Goal: Task Accomplishment & Management: Complete application form

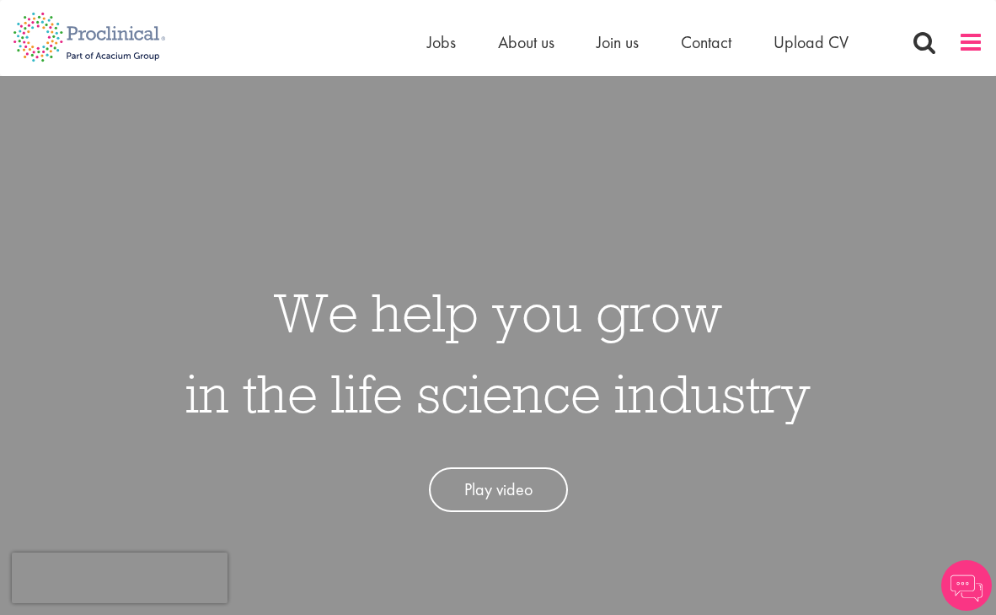
click at [977, 45] on span at bounding box center [970, 42] width 25 height 25
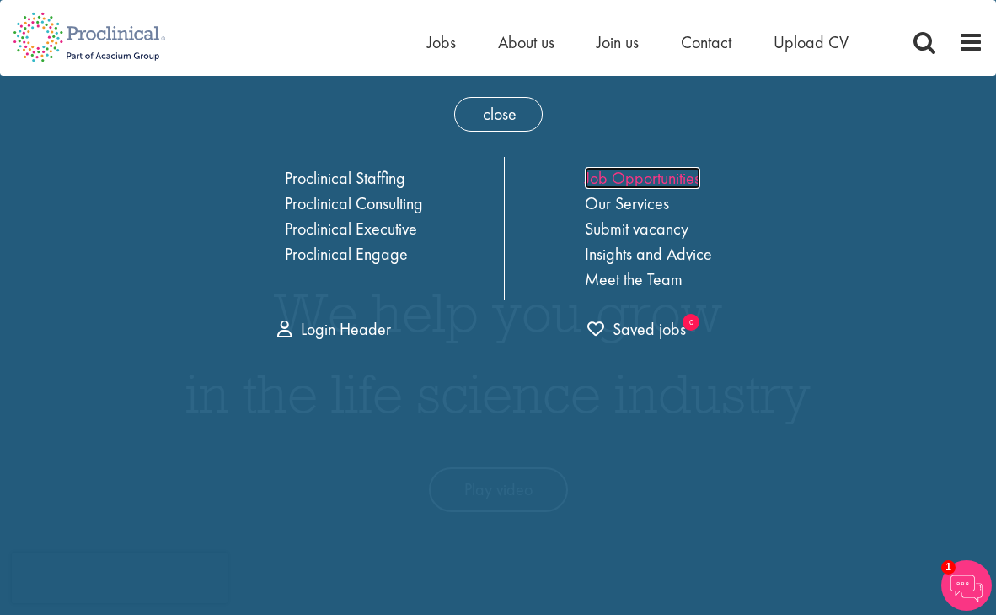
click at [651, 182] on link "Job Opportunities" at bounding box center [642, 178] width 115 height 22
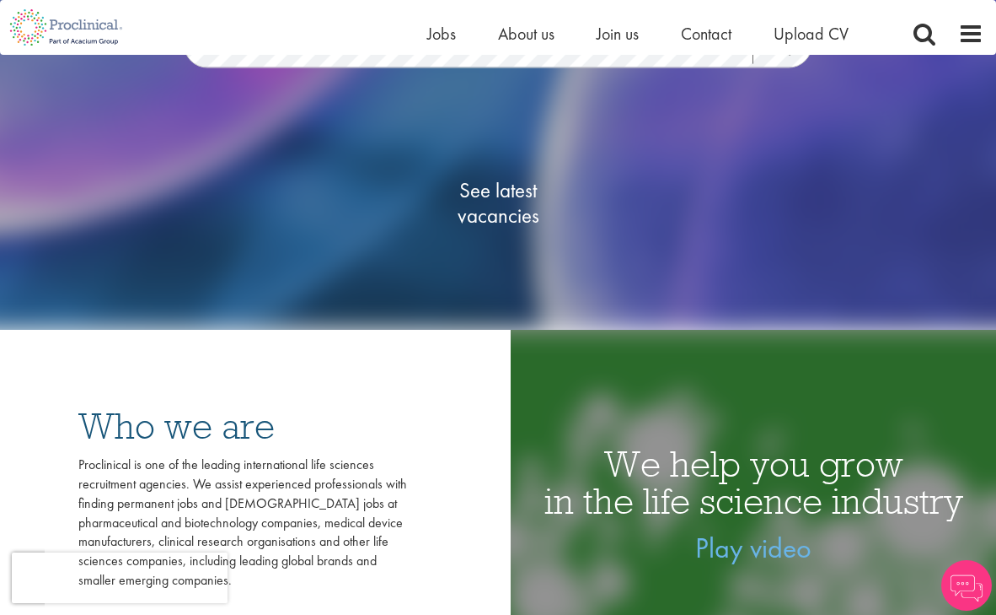
scroll to position [247, 0]
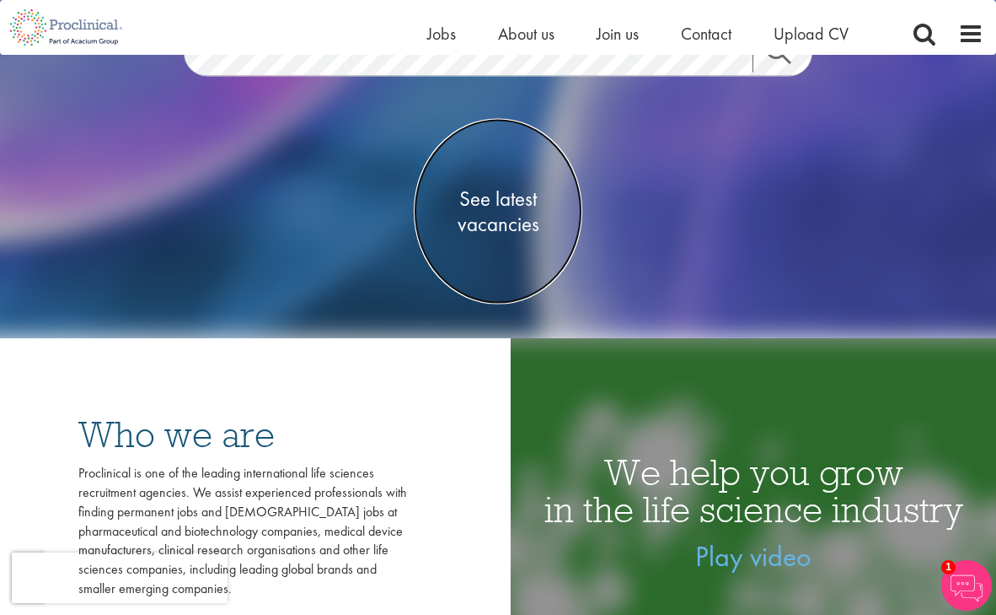
click at [497, 193] on span "See latest vacancies" at bounding box center [498, 211] width 169 height 51
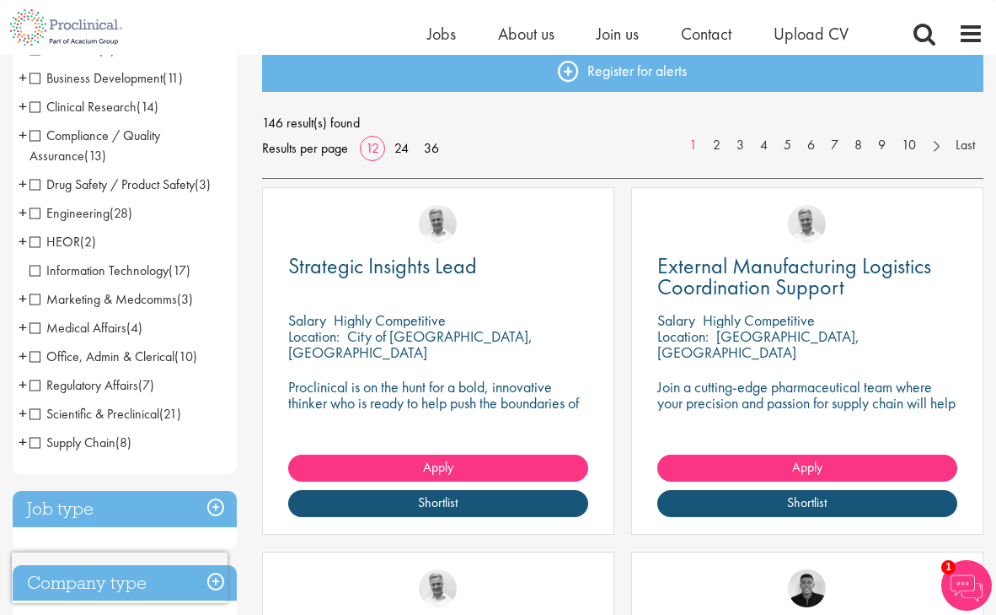
scroll to position [200, 0]
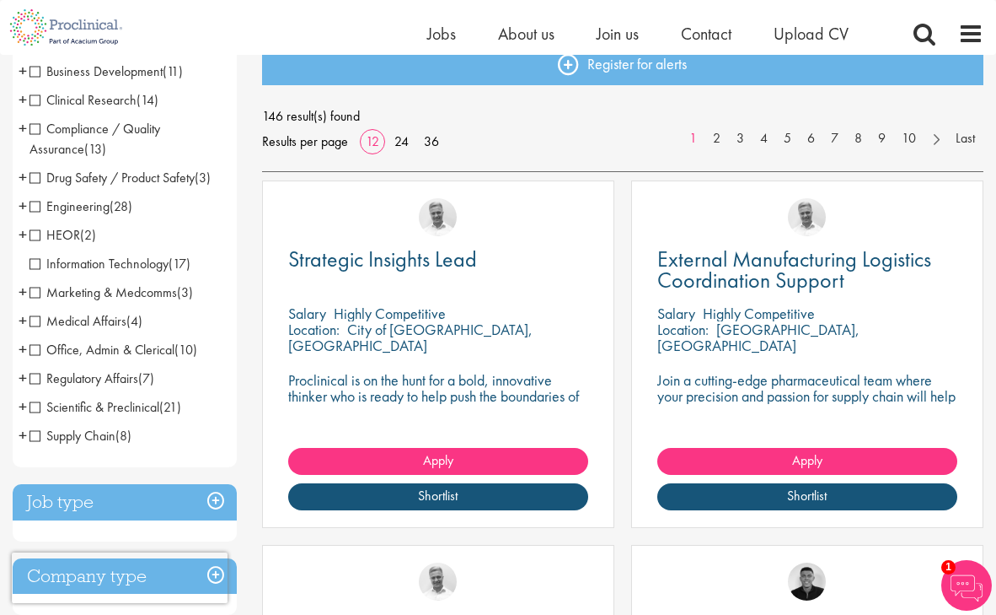
click at [33, 379] on span "Regulatory Affairs" at bounding box center [84, 378] width 109 height 18
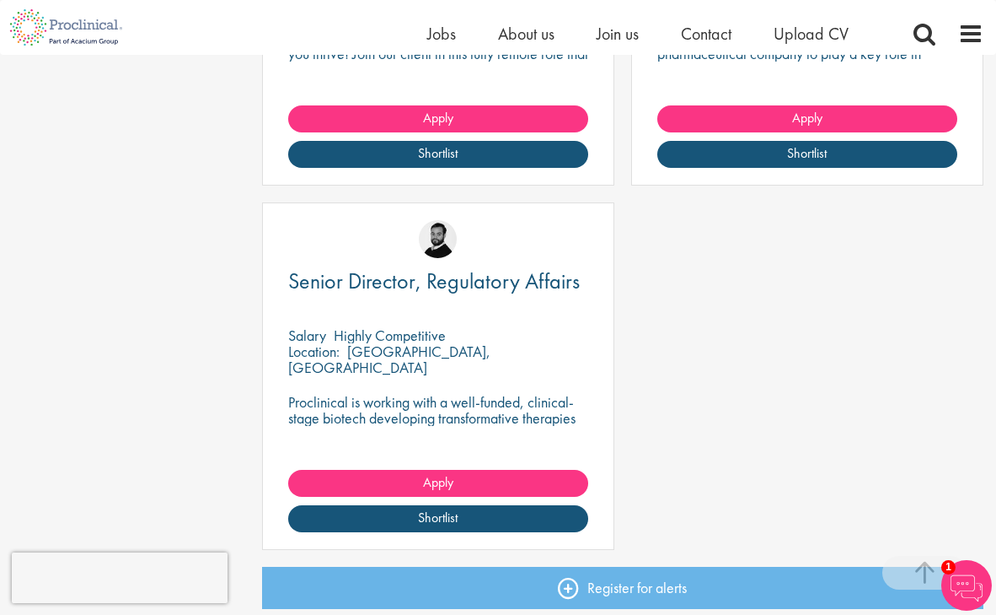
scroll to position [1265, 0]
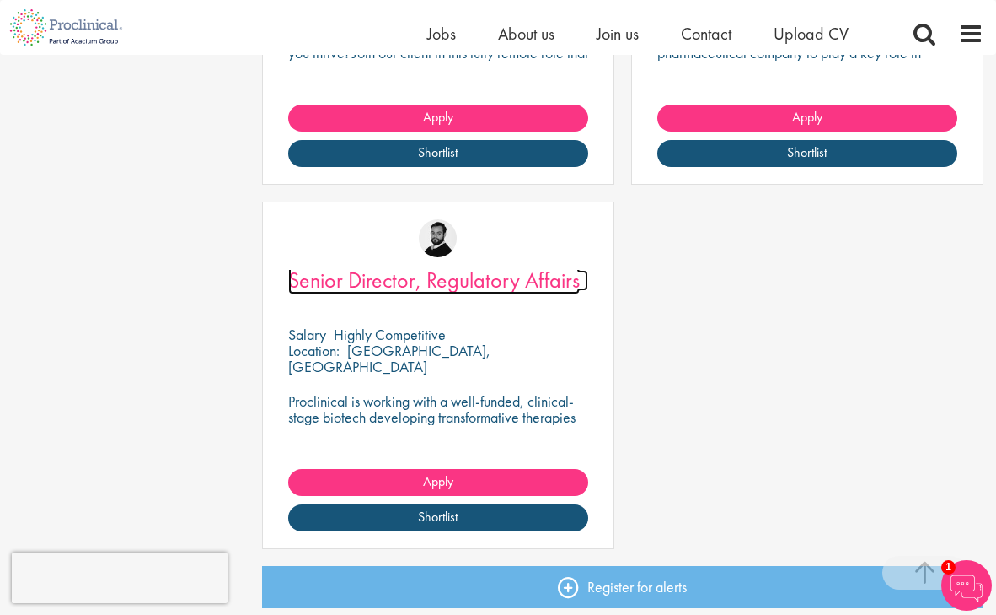
click at [474, 289] on span "Senior Director, Regulatory Affairs" at bounding box center [434, 280] width 292 height 29
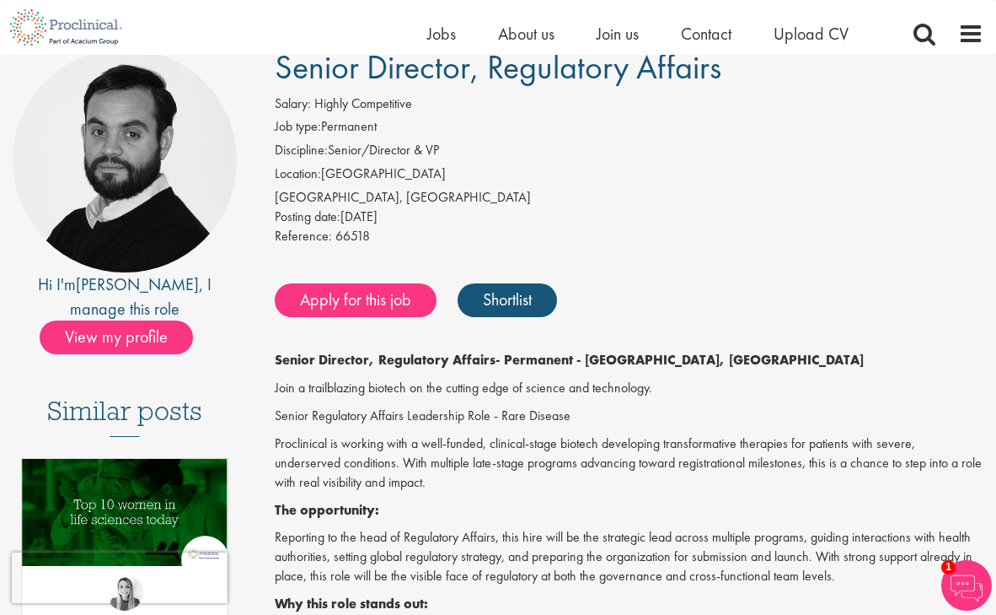
scroll to position [129, 0]
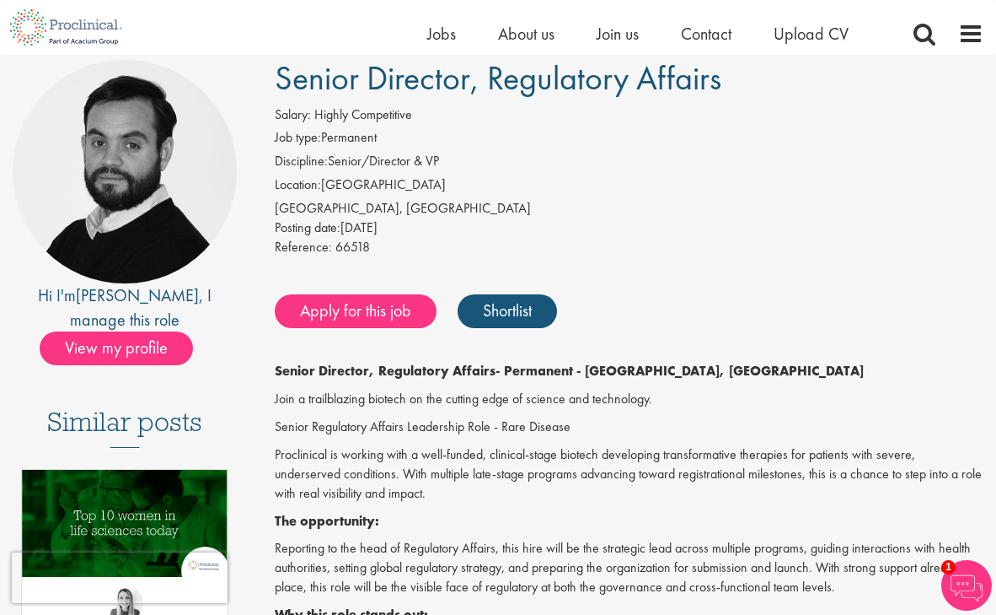
click at [368, 328] on div "Apply for this job Shortlist" at bounding box center [628, 311] width 714 height 51
click at [364, 319] on link "Apply for this job" at bounding box center [356, 311] width 162 height 34
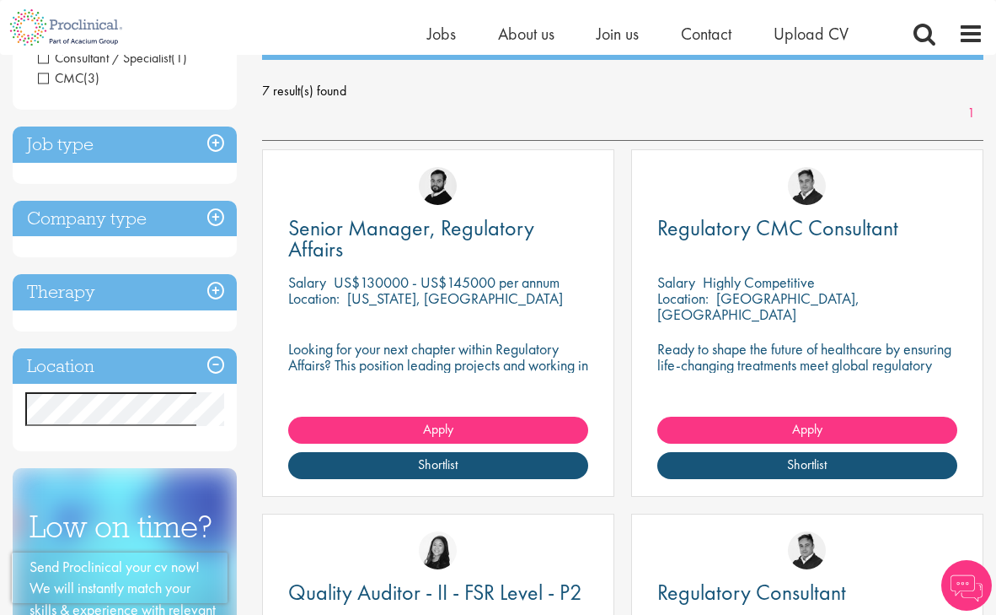
scroll to position [226, 0]
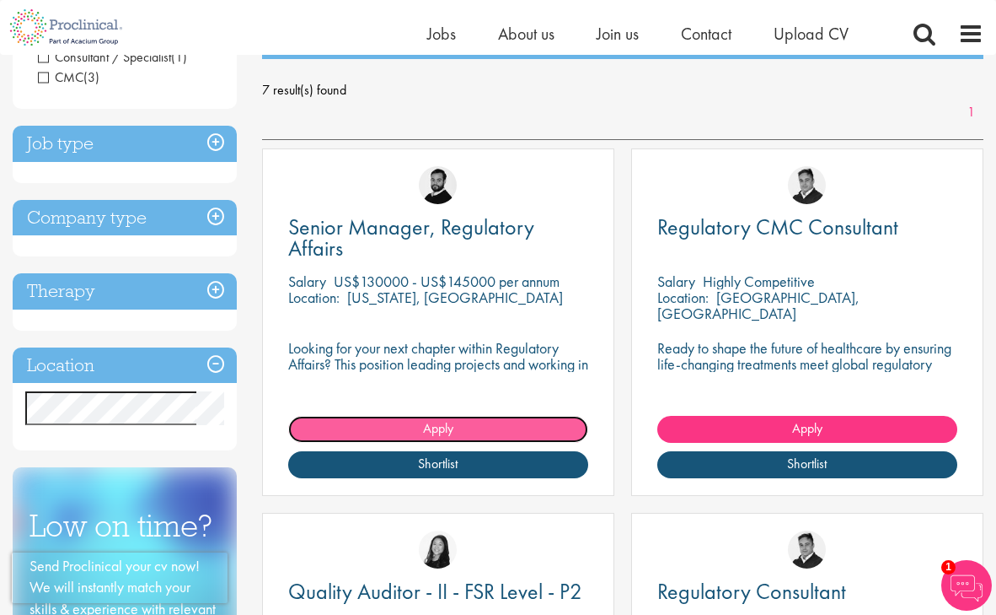
click at [461, 432] on link "Apply" at bounding box center [438, 429] width 300 height 27
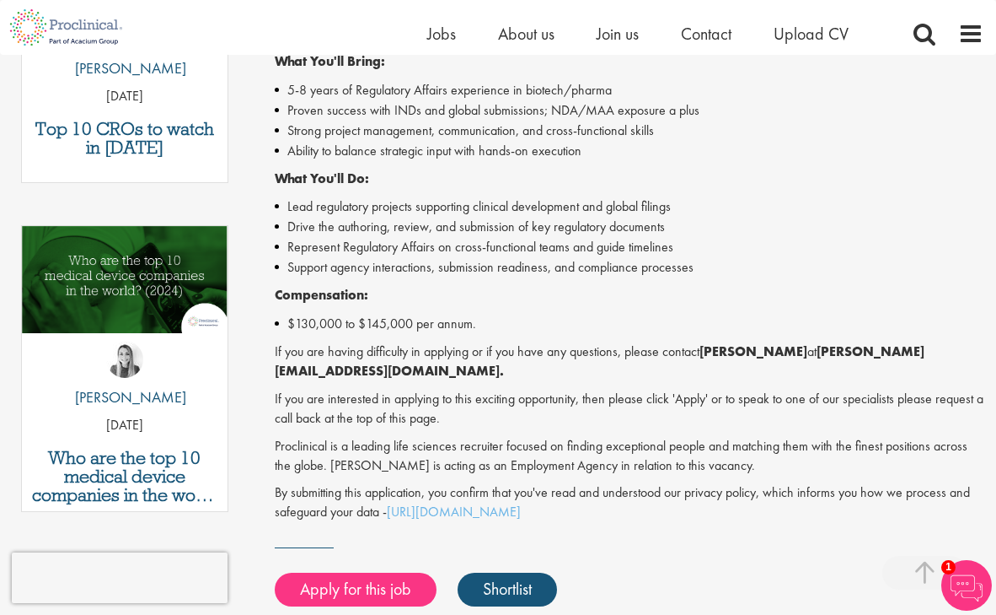
scroll to position [704, 0]
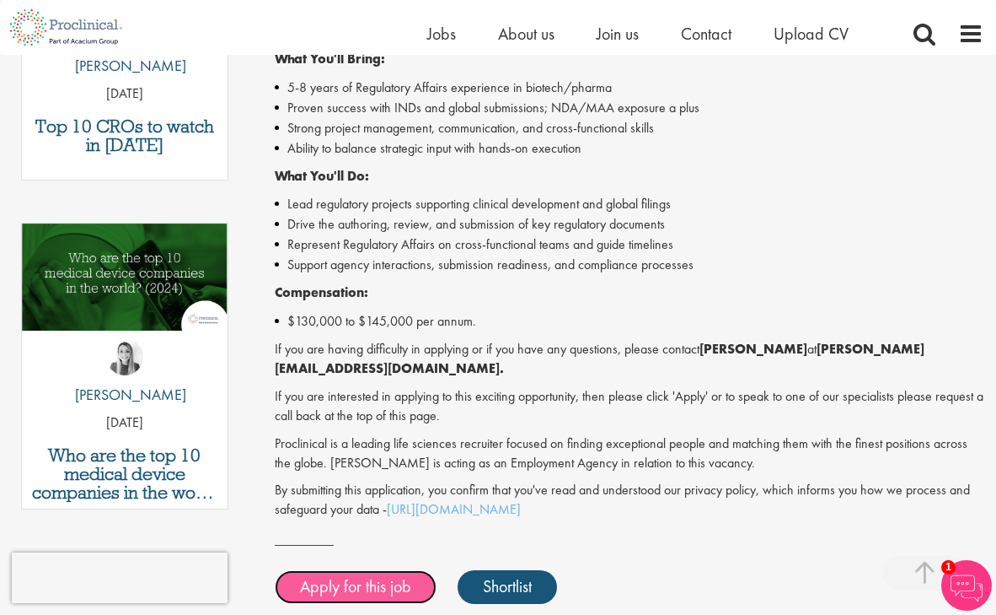
click at [368, 587] on link "Apply for this job" at bounding box center [356, 587] width 162 height 34
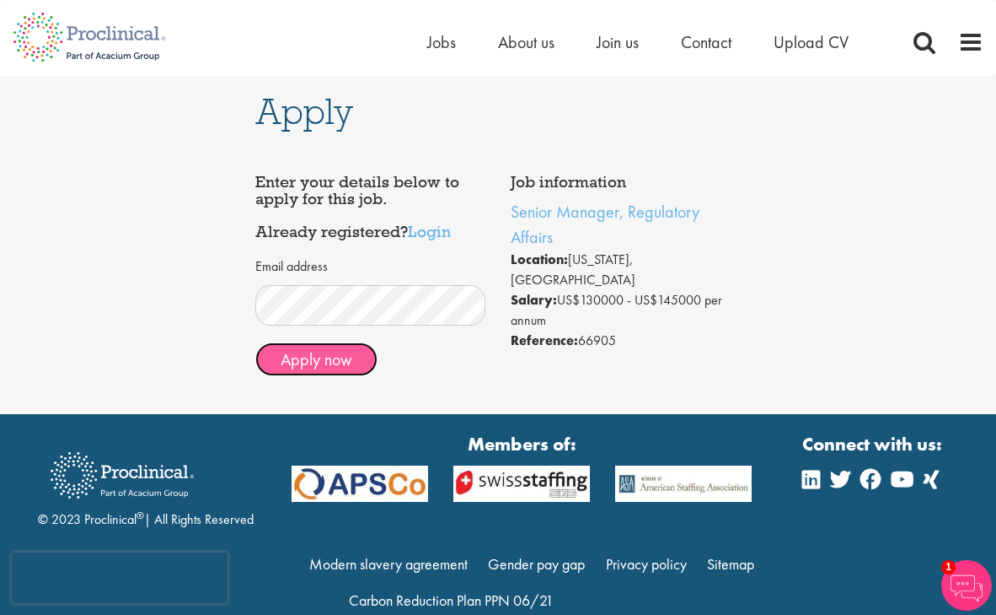
click at [303, 357] on button "Apply now" at bounding box center [316, 359] width 122 height 34
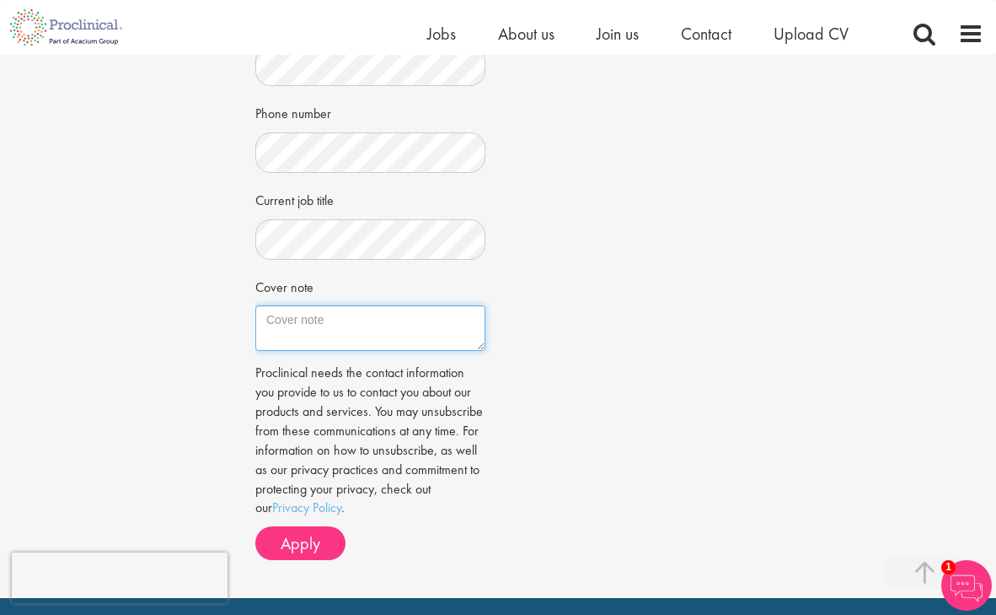
click at [298, 320] on textarea "Cover note" at bounding box center [370, 328] width 230 height 46
paste textarea "Manage departmental growth, training, and workload distribution. Ensure complia…"
drag, startPoint x: 422, startPoint y: 340, endPoint x: 323, endPoint y: 336, distance: 99.6
click at [323, 336] on textarea "Manage departmental growth, training, and workload distribution. Ensure complia…" at bounding box center [370, 328] width 230 height 46
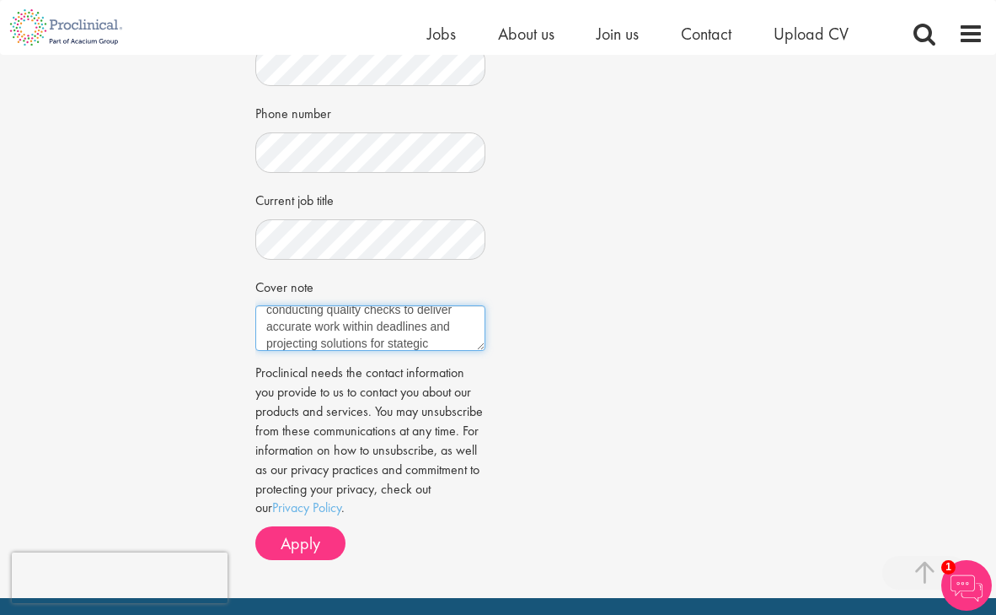
scroll to position [111, 0]
click at [396, 328] on textarea "Manage departmental growth, training, and workload distribution. Ensure complia…" at bounding box center [370, 328] width 230 height 46
click at [377, 348] on textarea "Manage departmental growth, training, and workload distribution. Ensure complia…" at bounding box center [370, 328] width 230 height 46
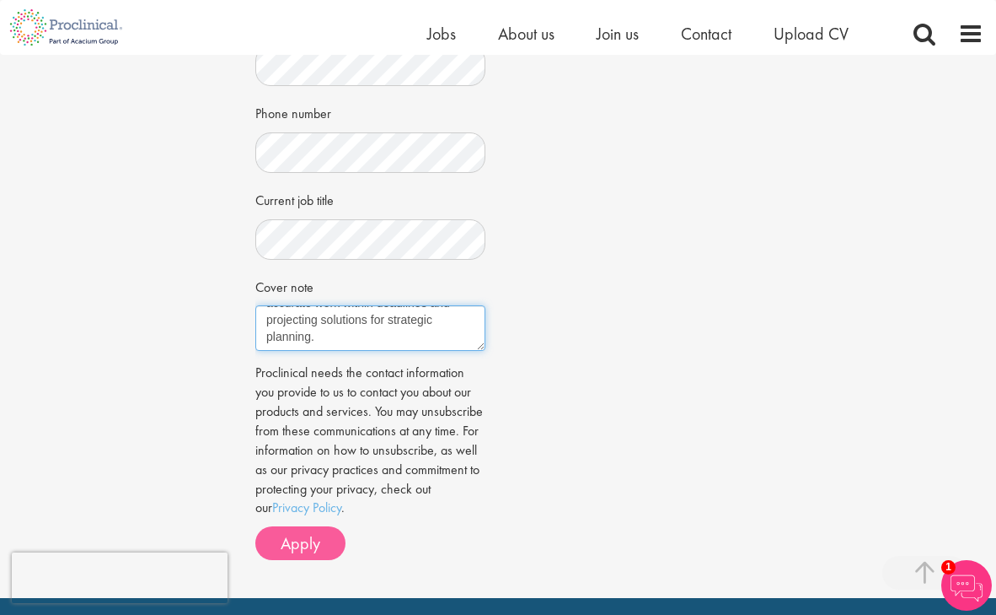
type textarea "Manage departmental growth, training, and workload distribution. Ensure complia…"
click at [310, 548] on span "Apply" at bounding box center [301, 543] width 40 height 22
